Goal: Check status: Check status

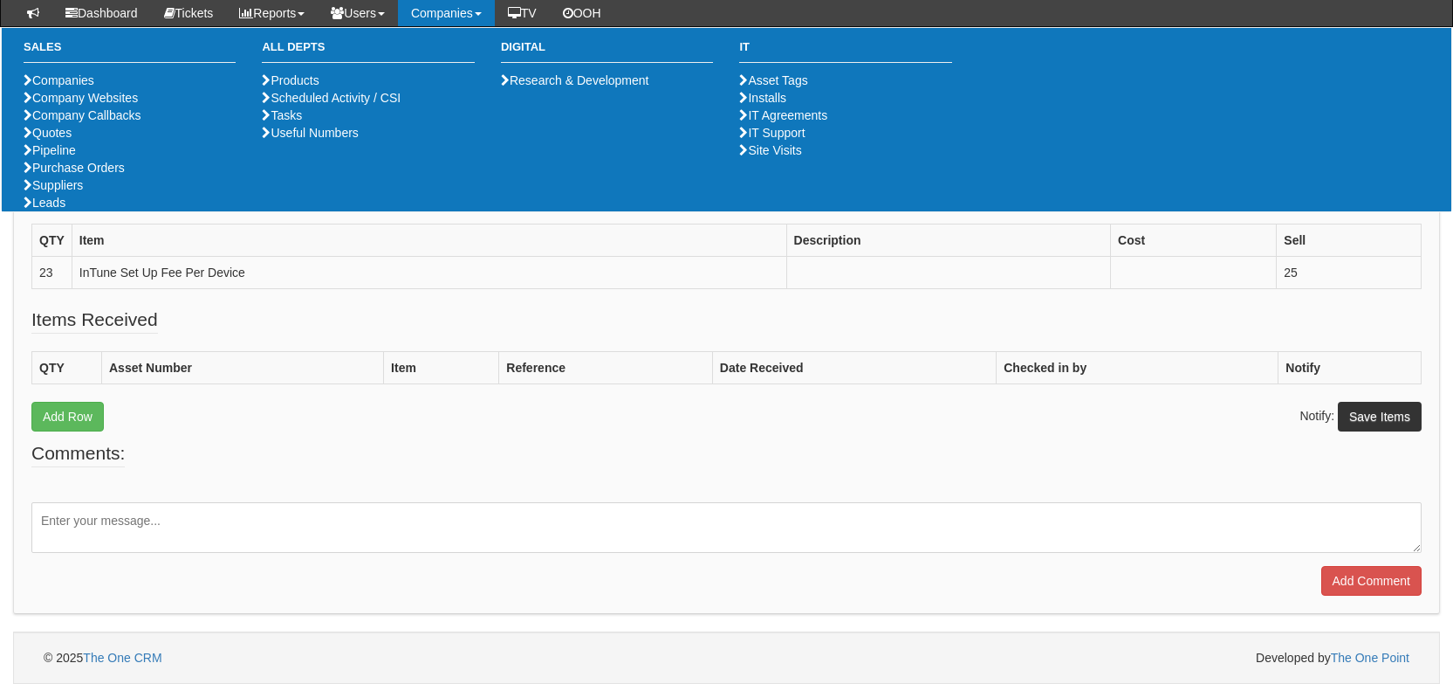
scroll to position [426, 0]
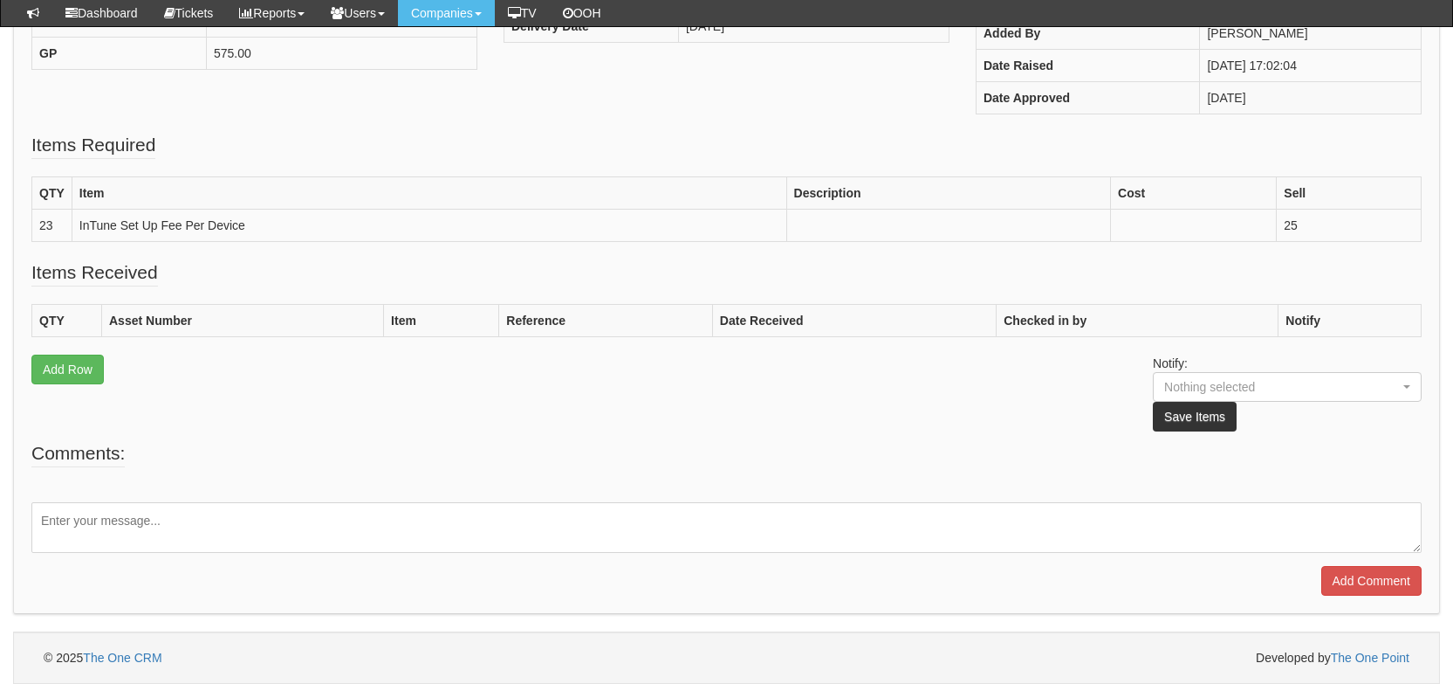
click at [511, 367] on fieldset "Items Received QTY Asset Number Item Reference Date Received Checked in by Noti…" at bounding box center [726, 349] width 1391 height 181
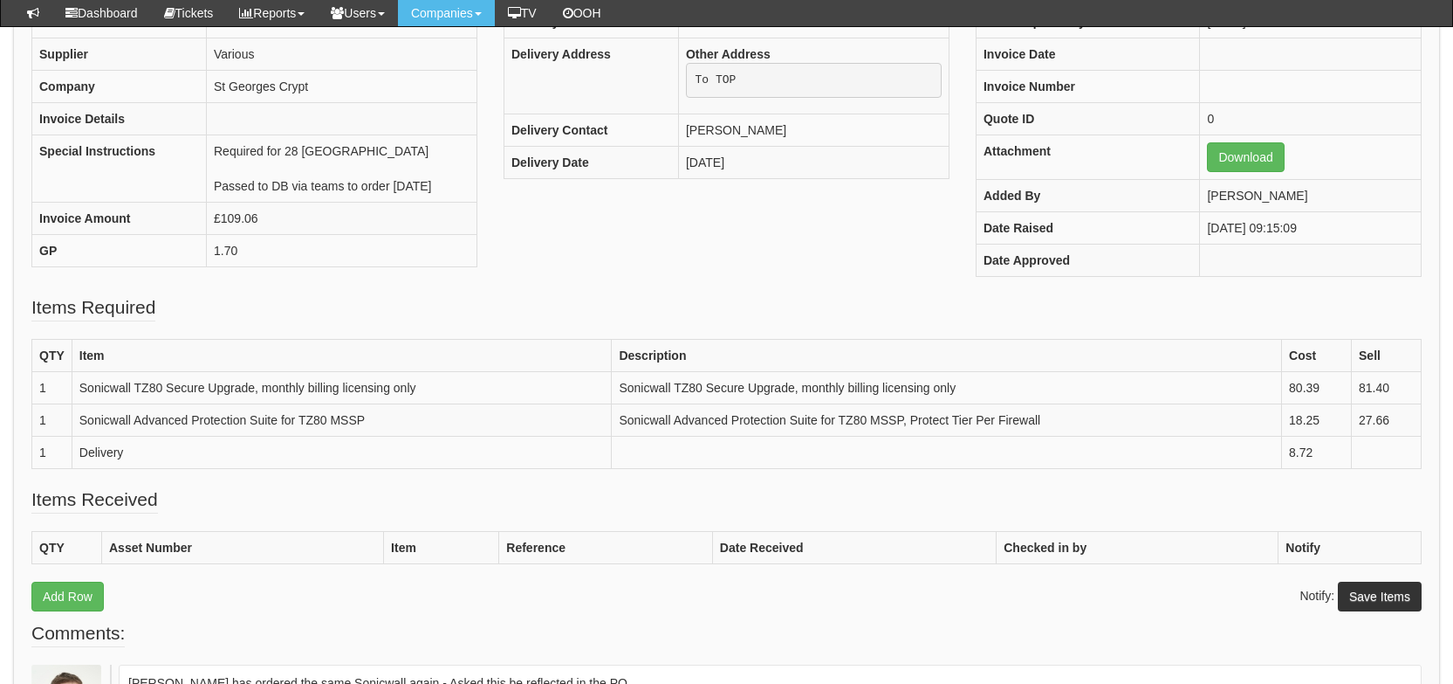
scroll to position [266, 0]
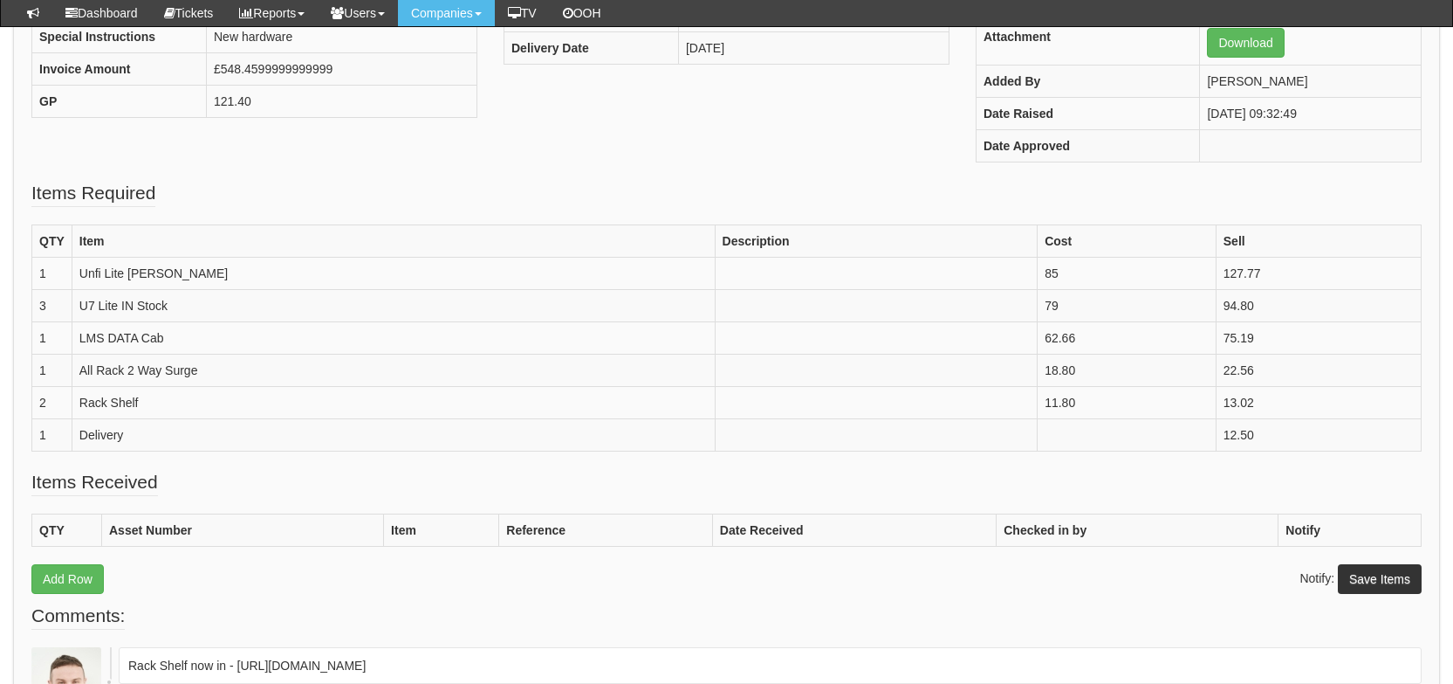
scroll to position [380, 0]
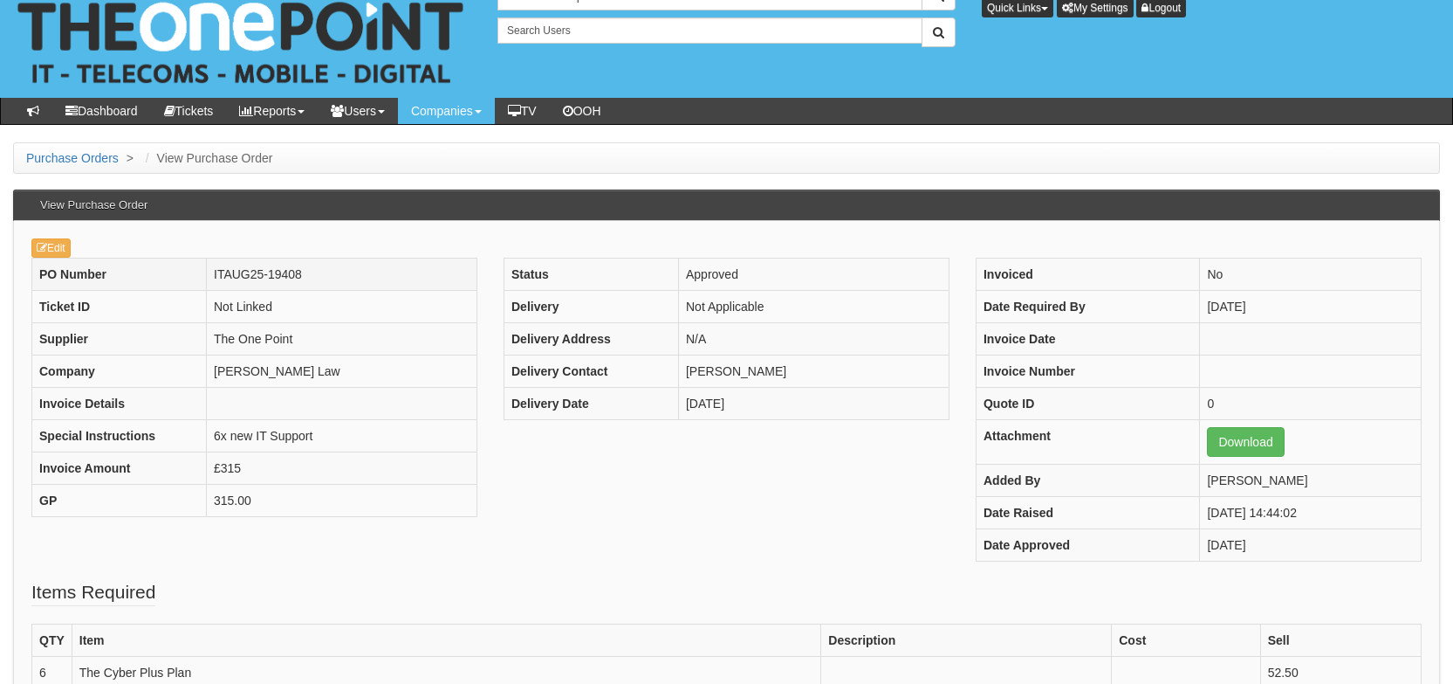
scroll to position [6, 0]
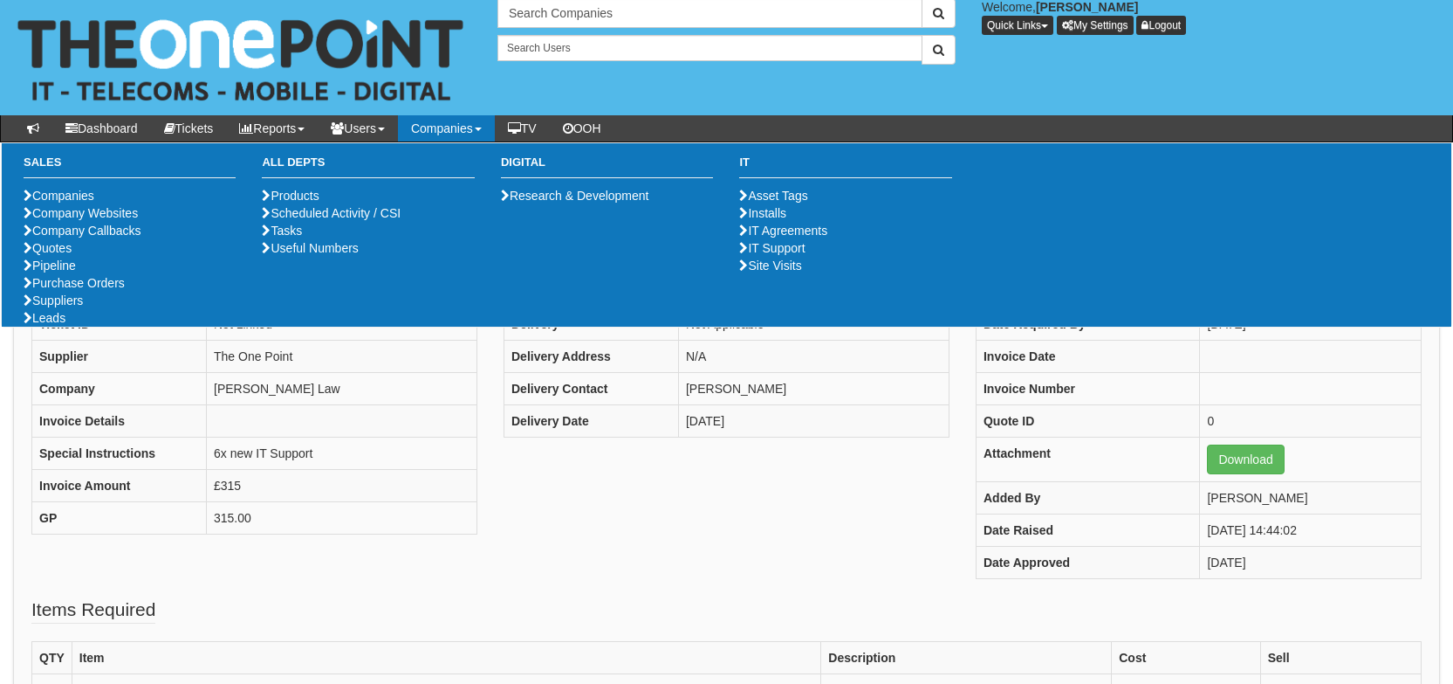
click at [402, 555] on div "PO Number ITAUG25-19408 Ticket ID Not Linked Supplier The One Point Company Sew…" at bounding box center [726, 435] width 1417 height 321
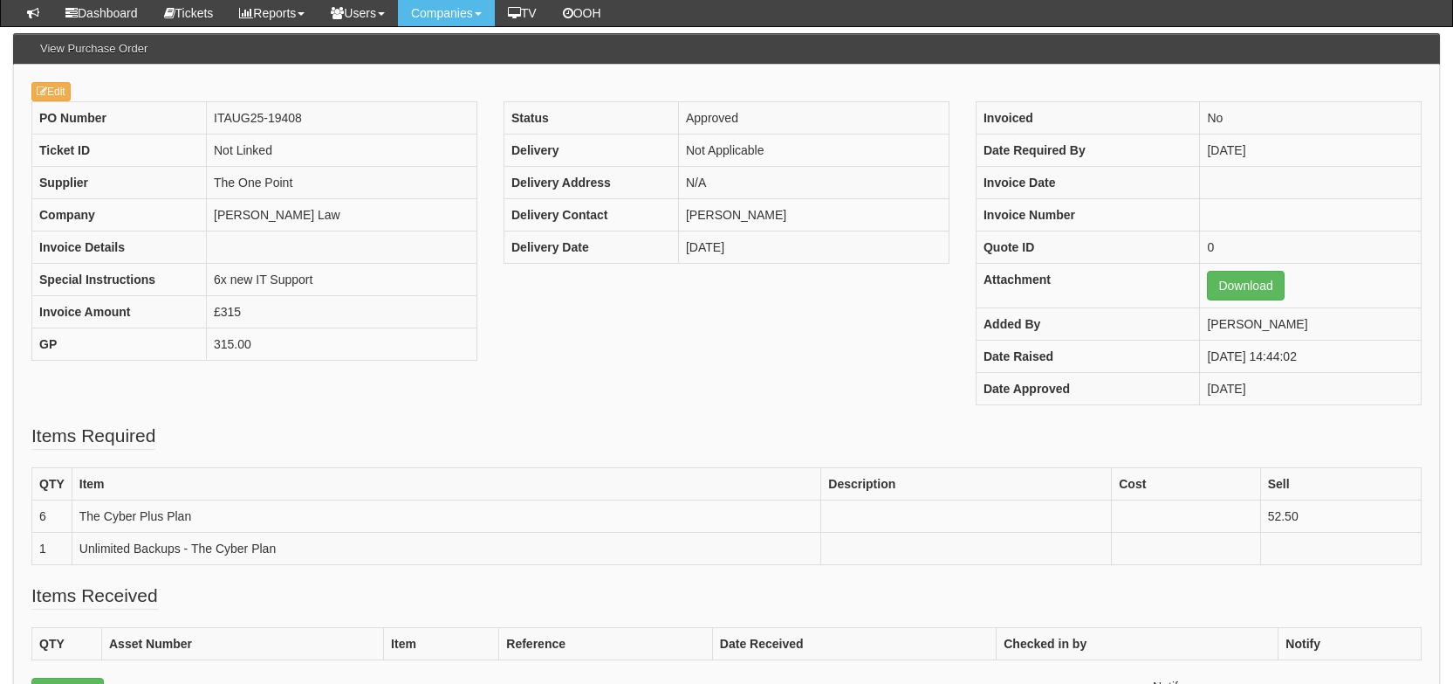
scroll to position [143, 0]
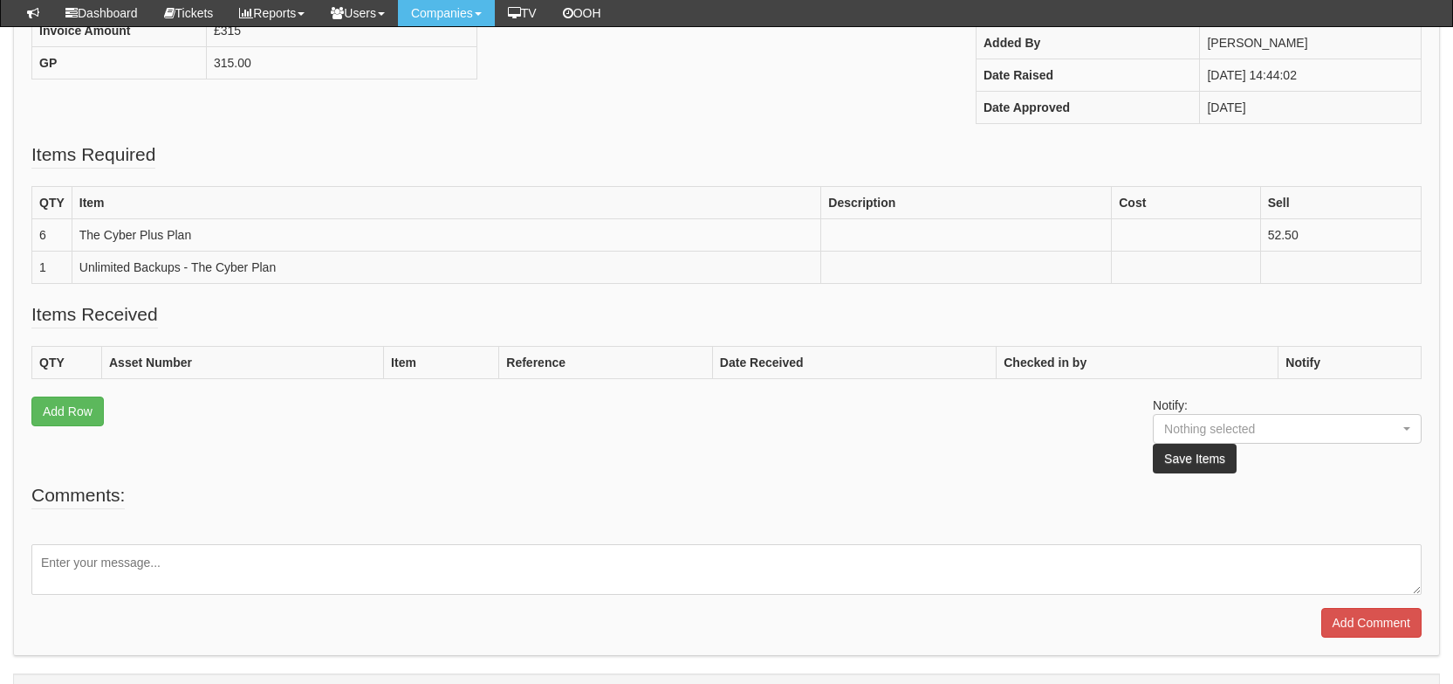
scroll to position [419, 0]
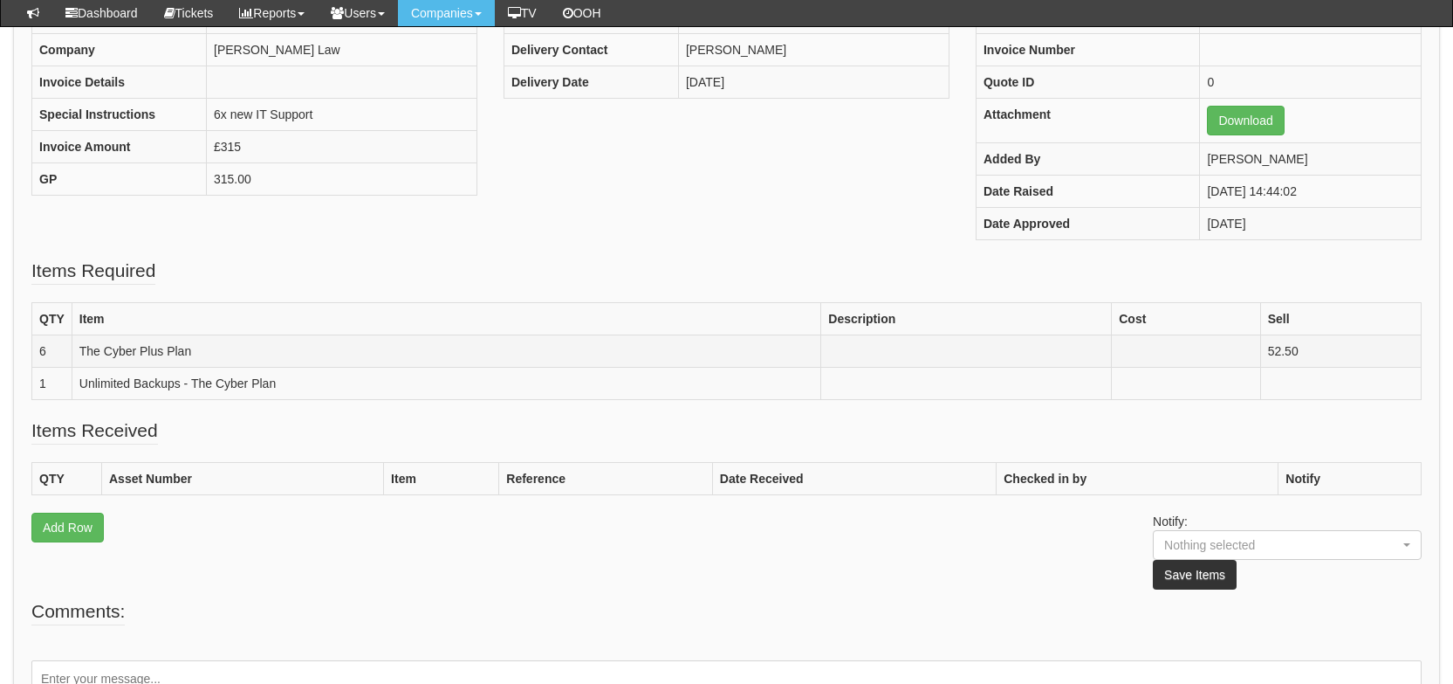
scroll to position [292, 0]
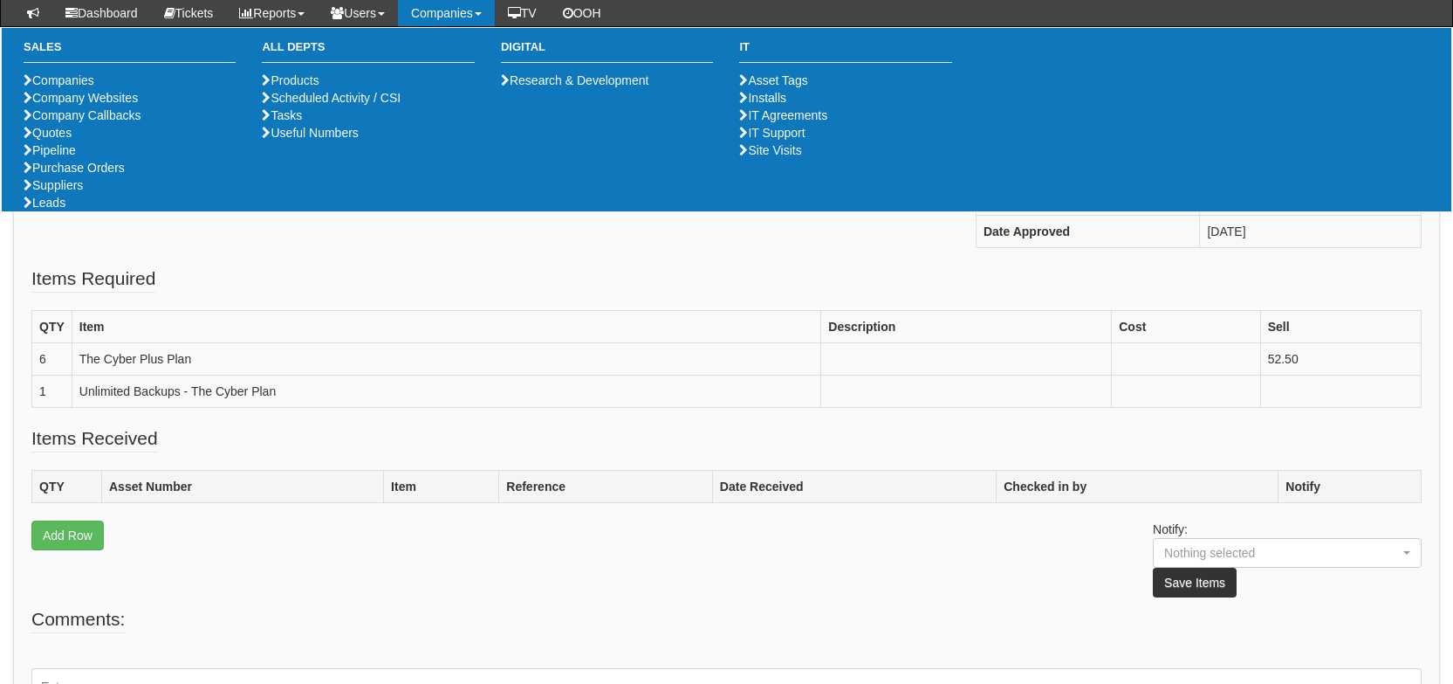
click at [653, 491] on th "Reference" at bounding box center [606, 487] width 214 height 32
